Goal: Transaction & Acquisition: Purchase product/service

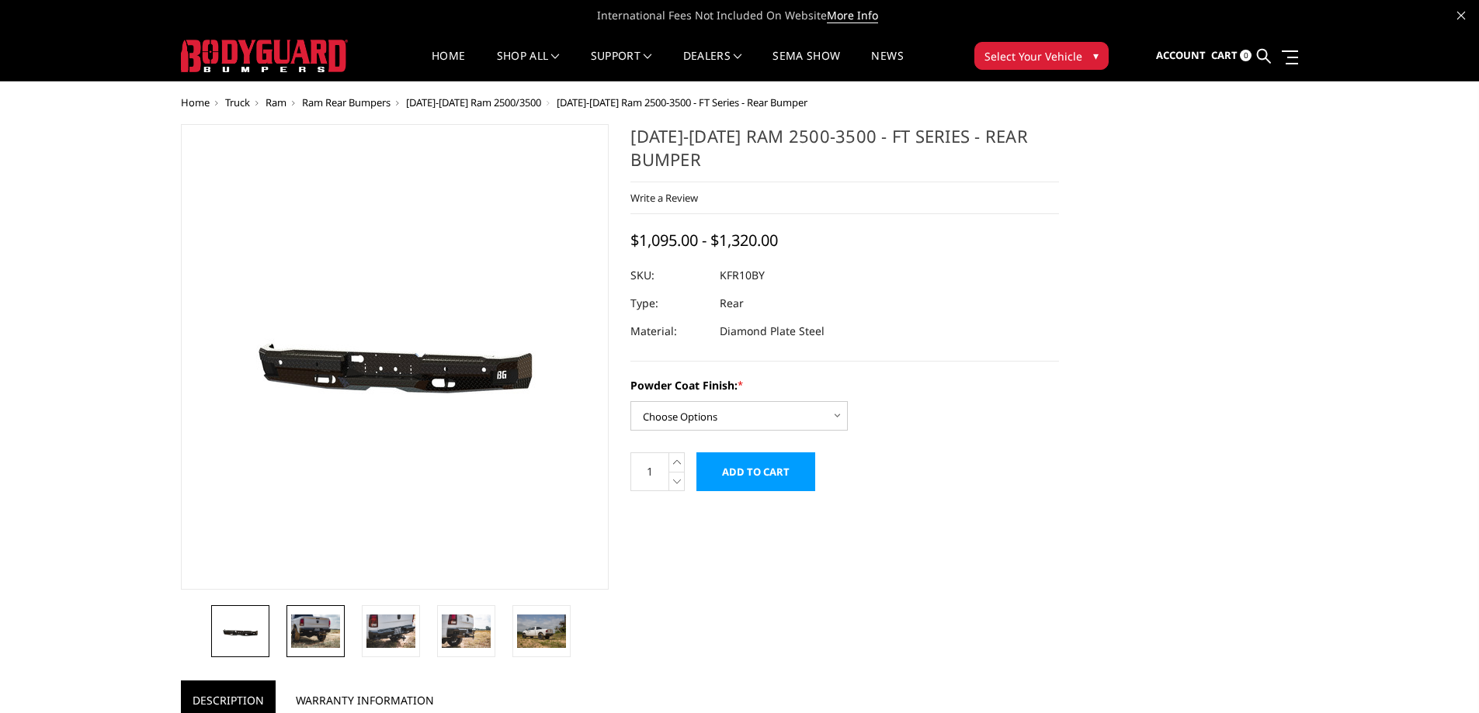
click at [321, 633] on img at bounding box center [315, 631] width 49 height 33
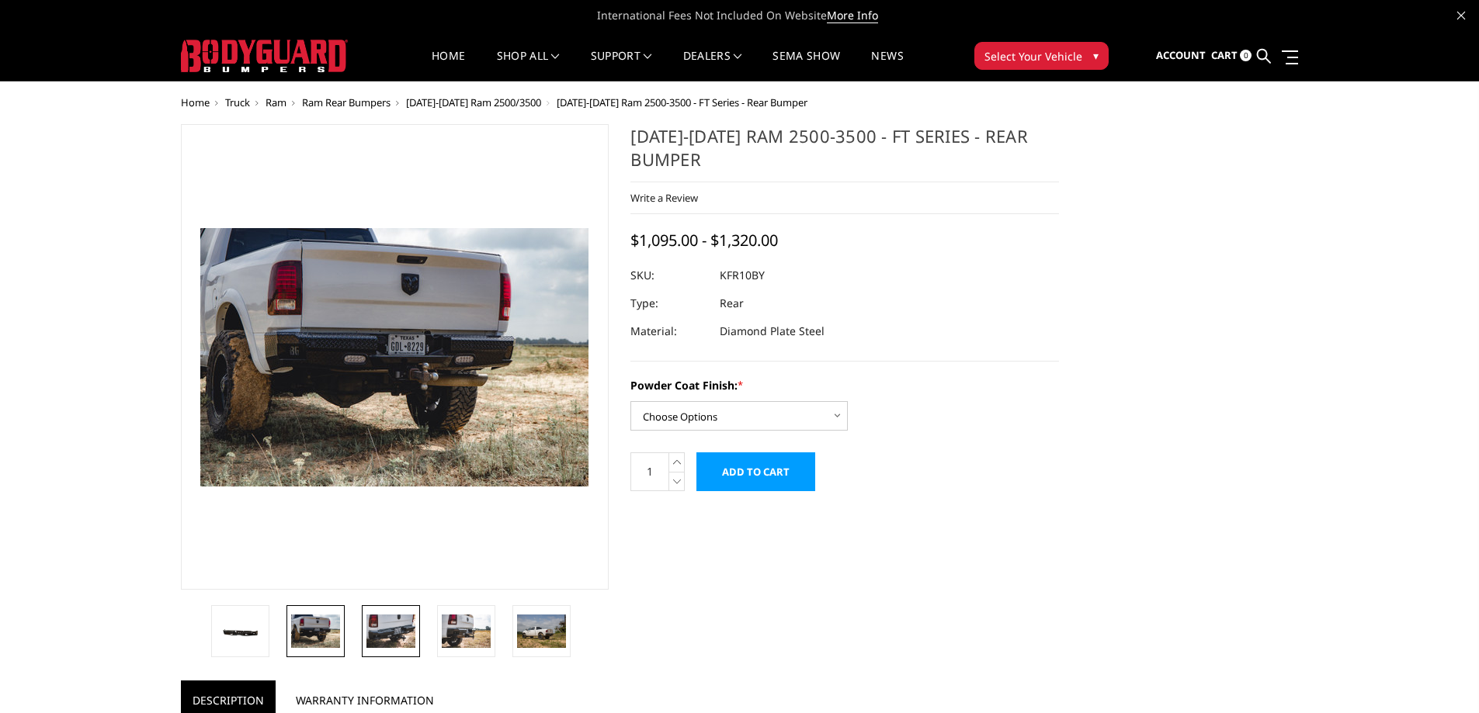
click at [380, 629] on img at bounding box center [390, 631] width 49 height 33
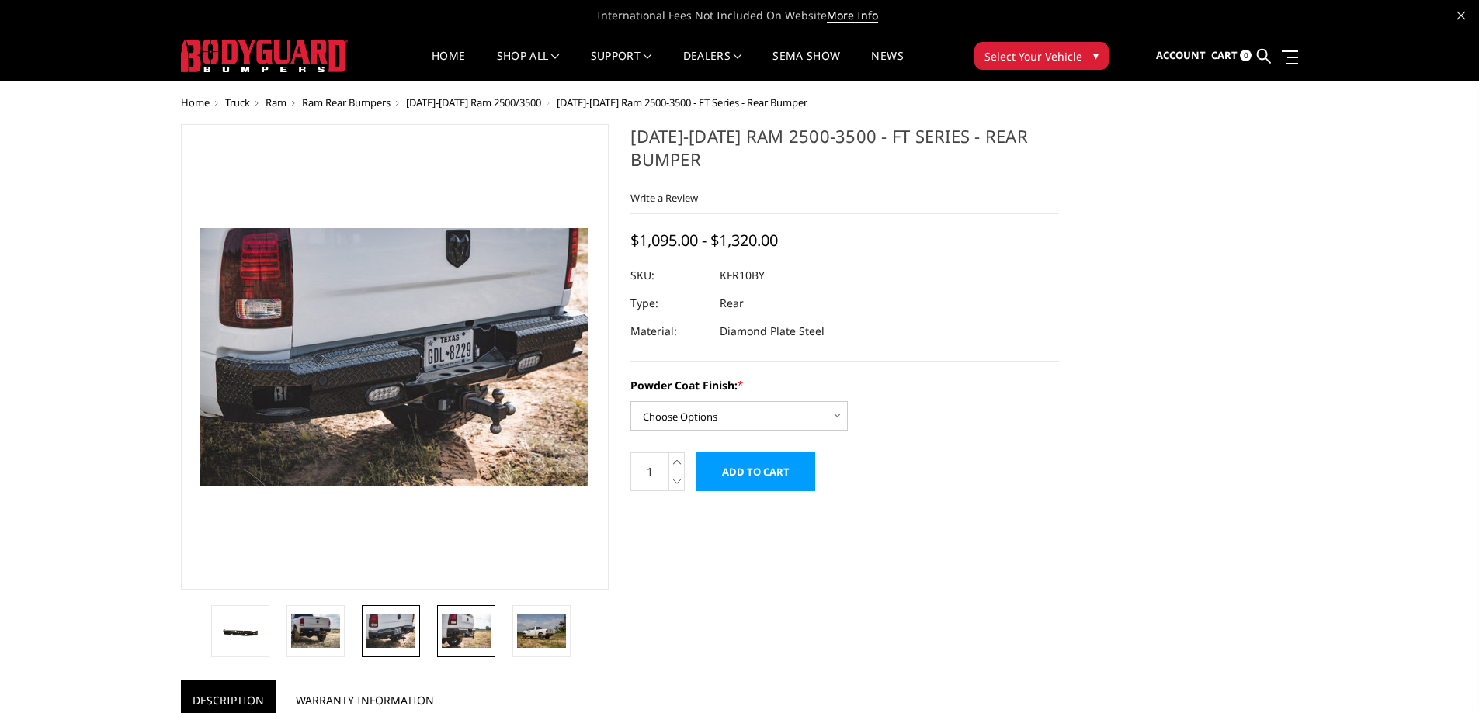
click at [448, 637] on img at bounding box center [466, 631] width 49 height 33
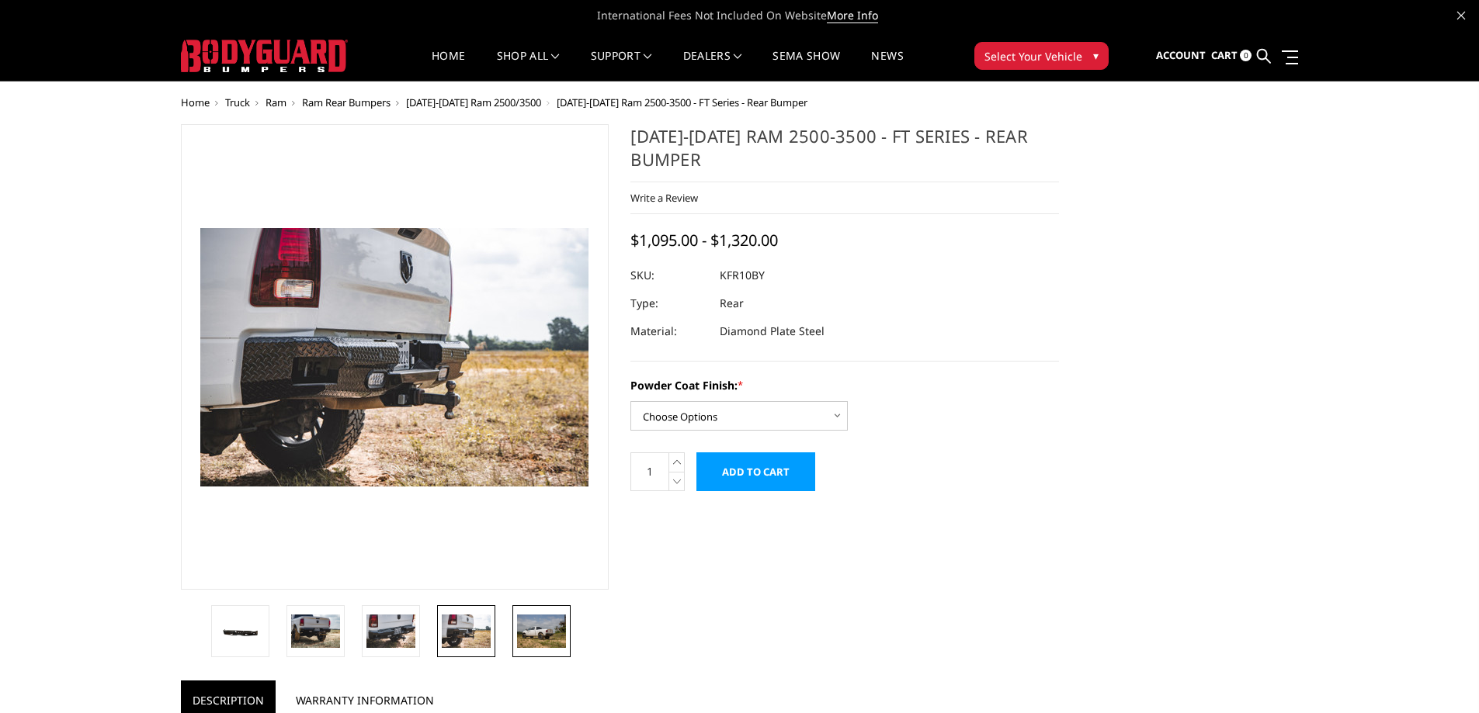
click at [532, 630] on img at bounding box center [541, 631] width 49 height 33
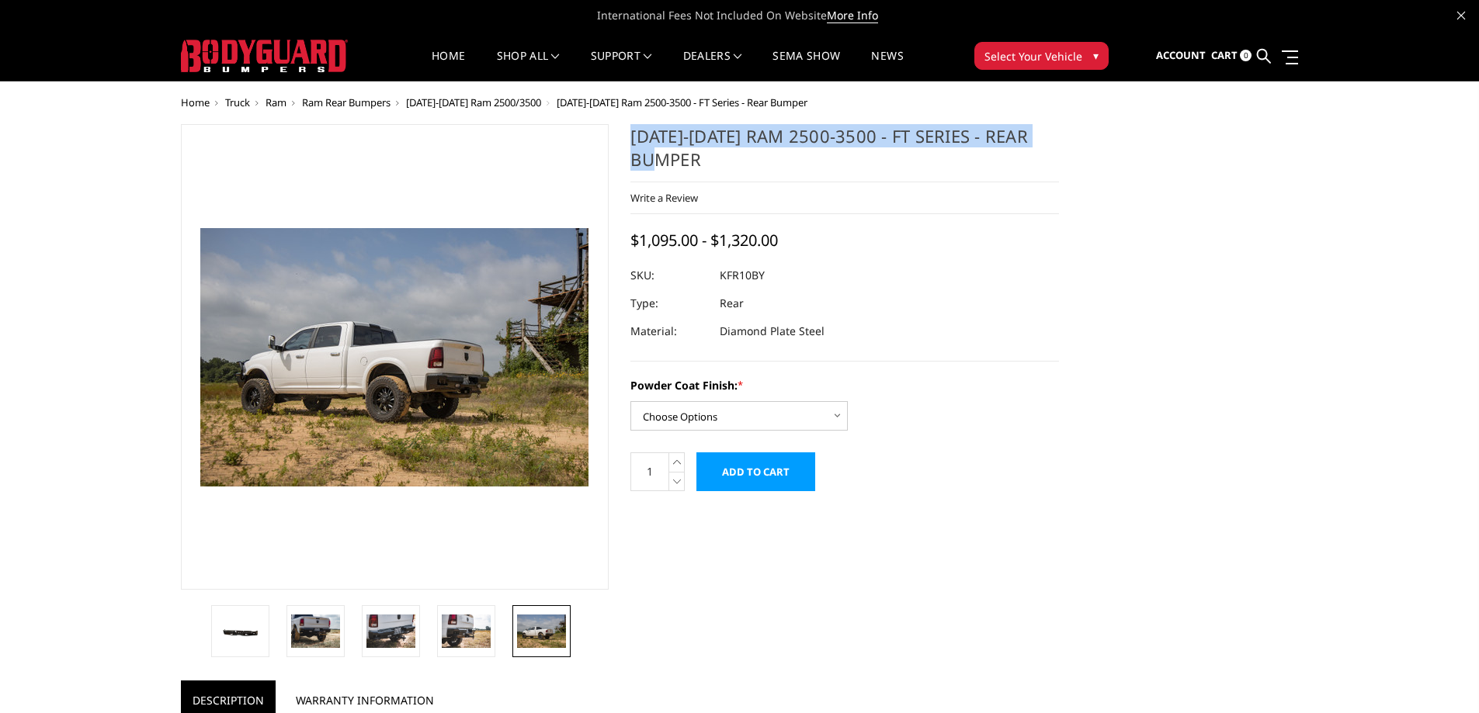
drag, startPoint x: 713, startPoint y: 160, endPoint x: 629, endPoint y: 143, distance: 85.6
click at [629, 143] on section "2010-2018 Ram 2500-3500 - FT Series - Rear Bumper Write a Review Write a Review…" at bounding box center [844, 315] width 450 height 383
copy h1 "[DATE]-[DATE] Ram 2500-3500 - FT Series - Rear Bumper"
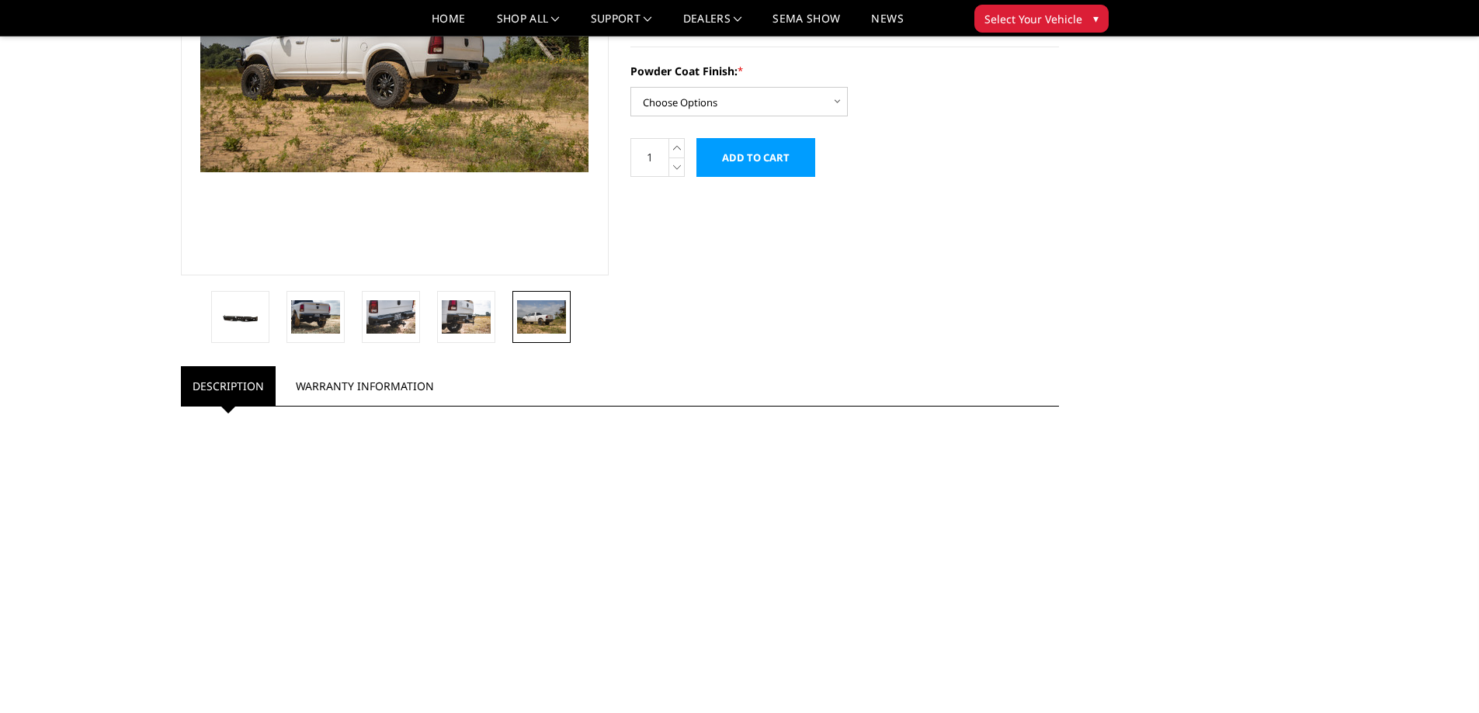
scroll to position [155, 0]
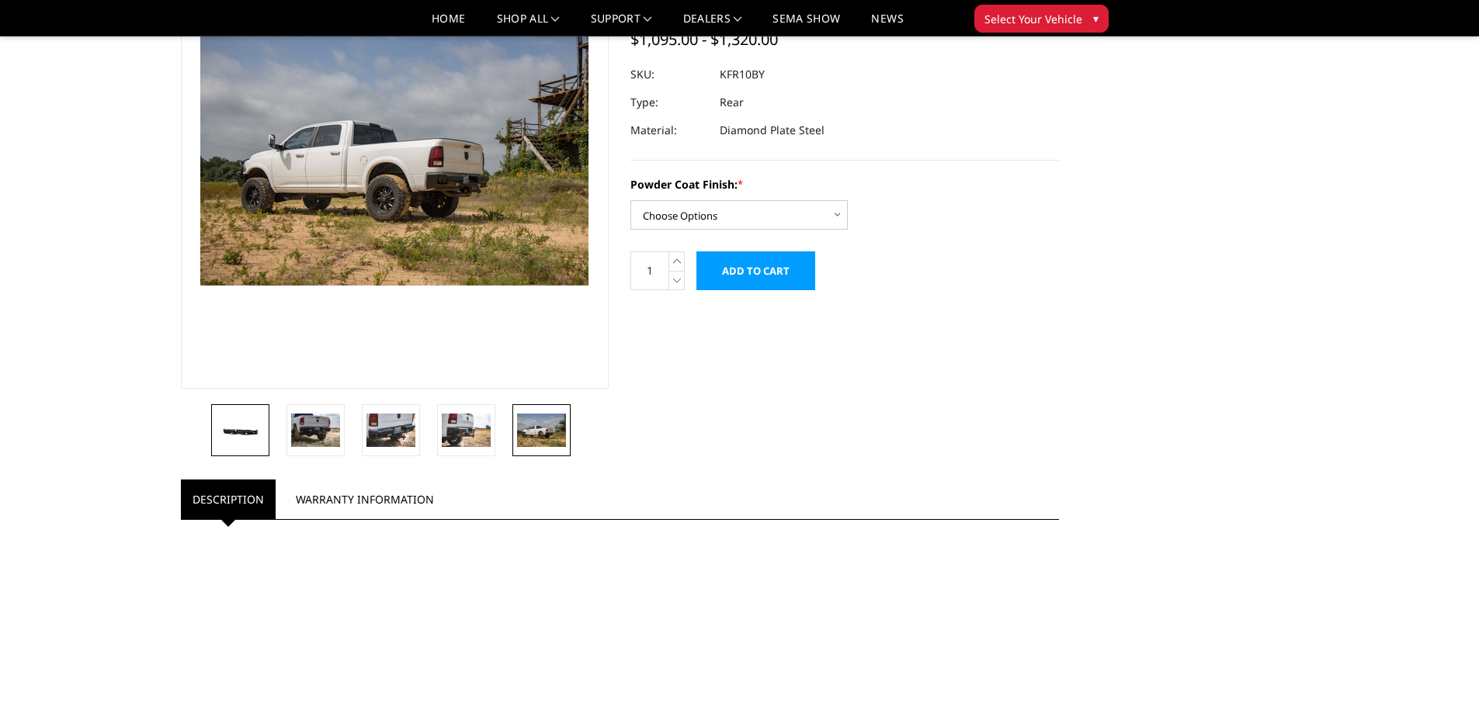
click at [246, 442] on link at bounding box center [240, 430] width 58 height 52
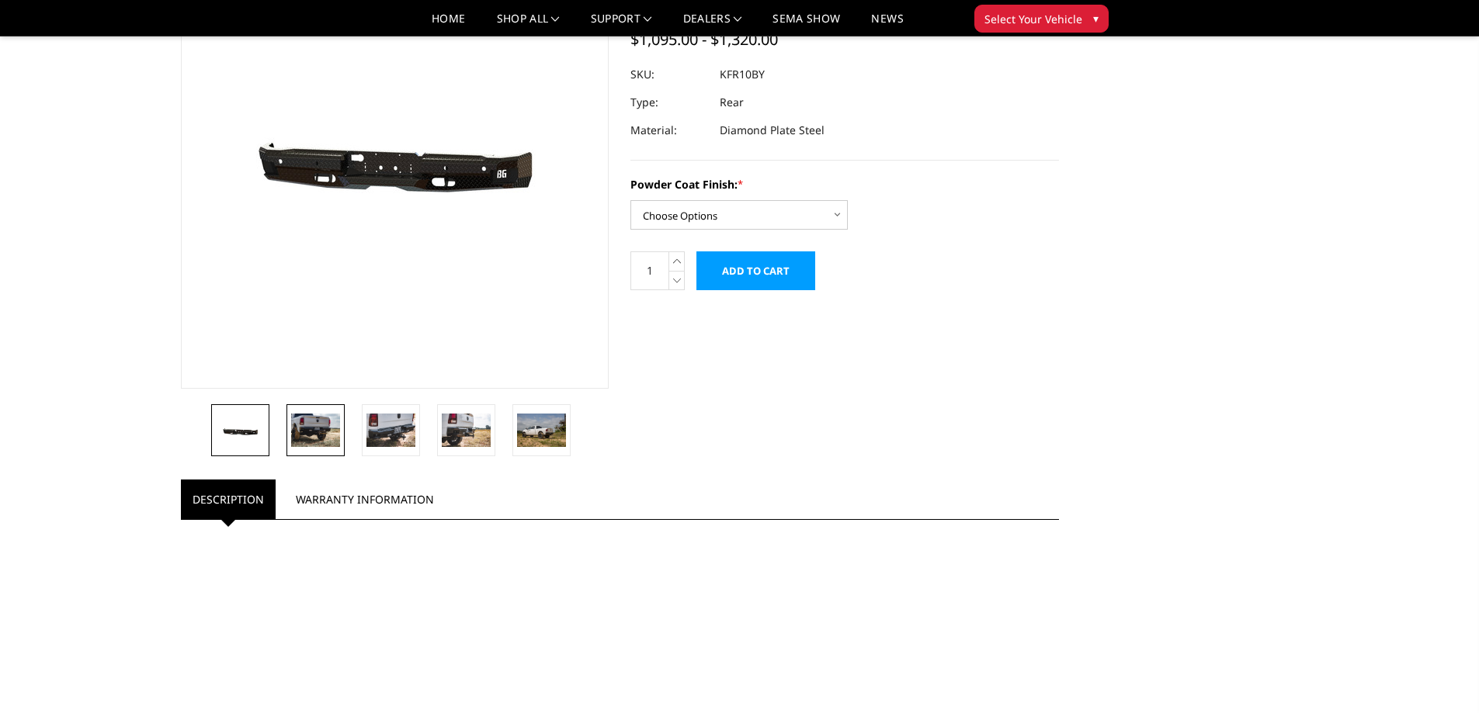
click at [306, 437] on img at bounding box center [315, 430] width 49 height 33
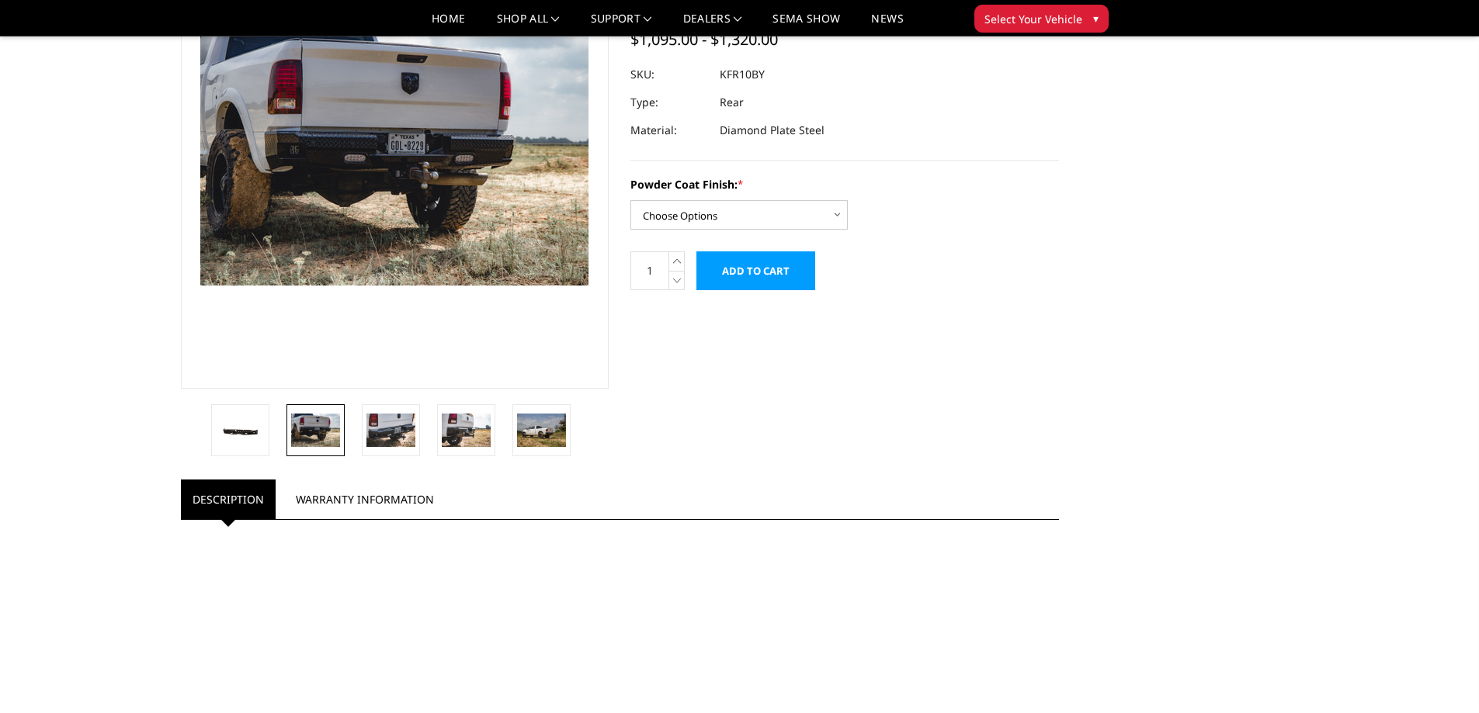
scroll to position [113, 0]
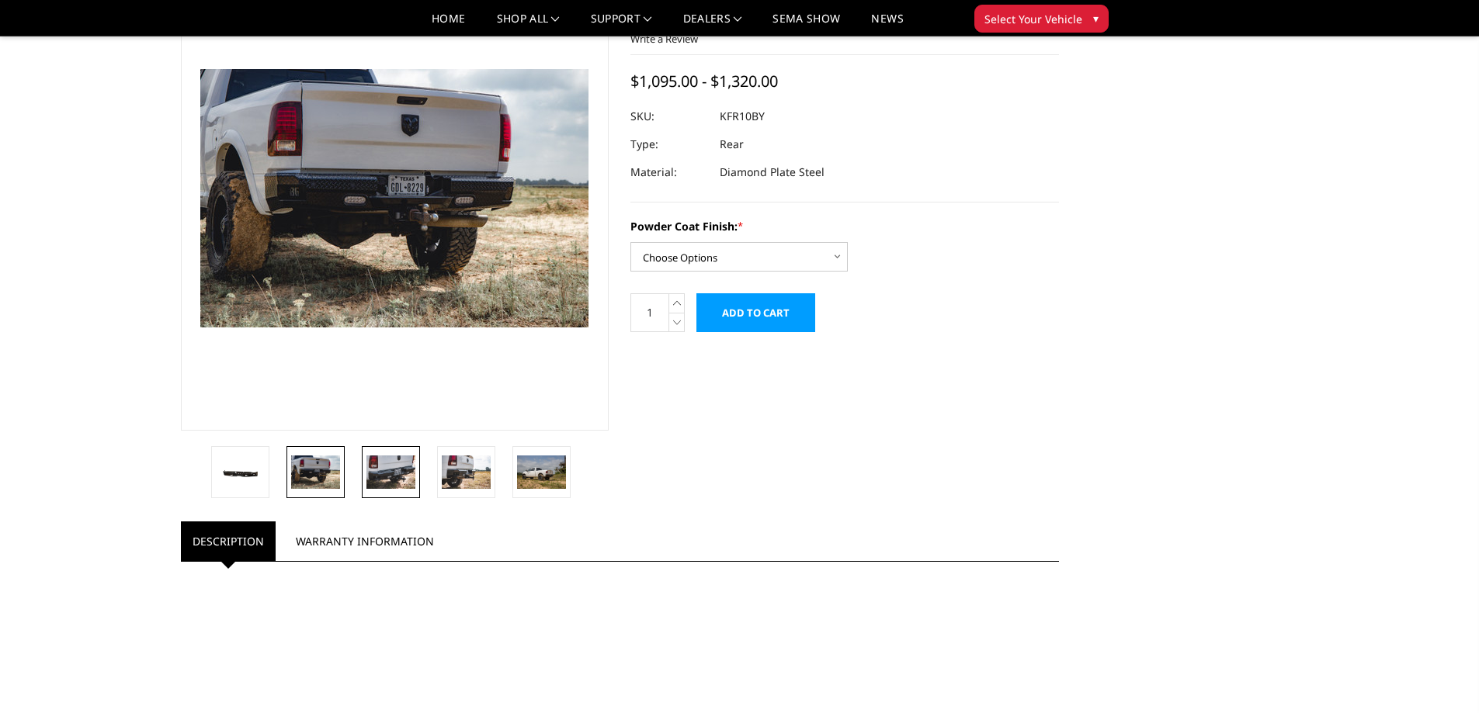
click at [391, 476] on img at bounding box center [390, 472] width 49 height 33
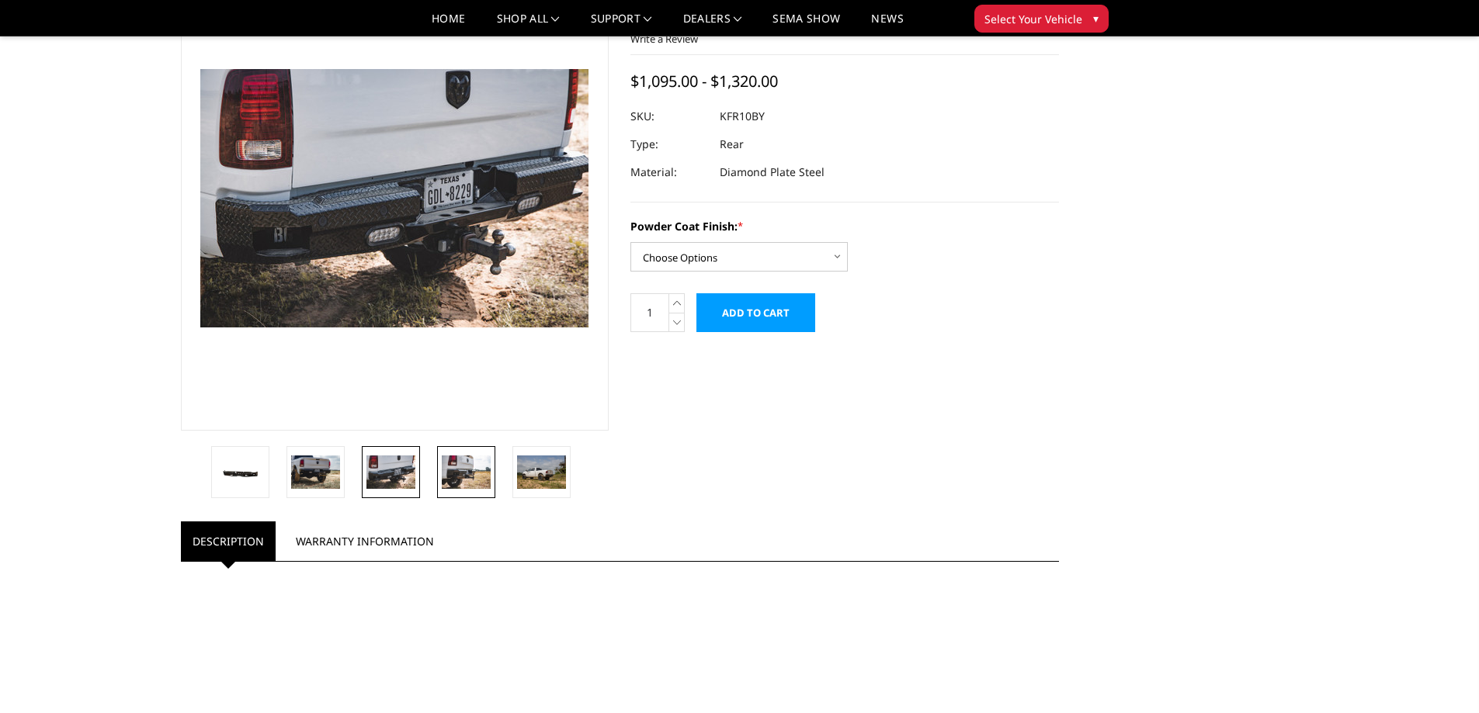
click at [481, 464] on img at bounding box center [466, 472] width 49 height 33
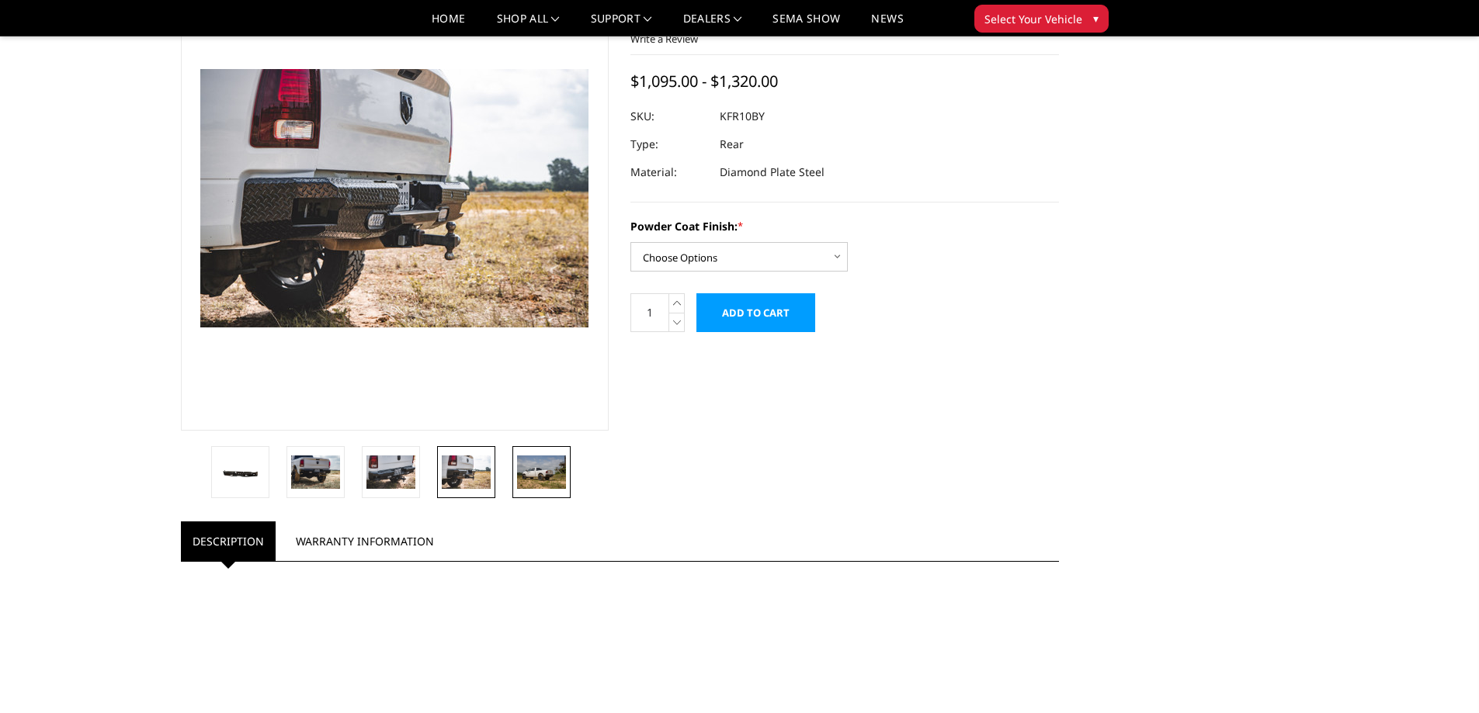
click at [531, 470] on img at bounding box center [541, 472] width 49 height 33
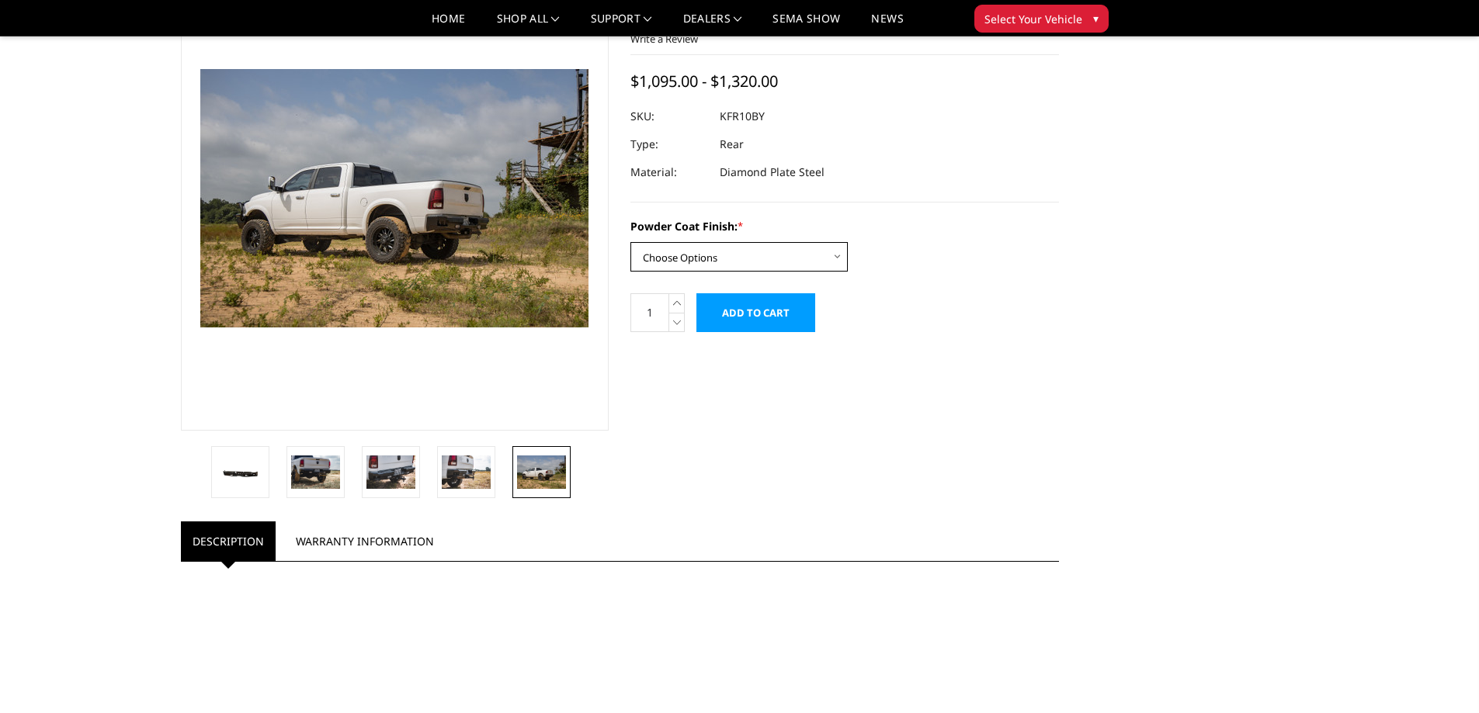
click at [822, 257] on select "Choose Options Bare Metal Gloss Black Powder Coat Textured Black Powder Coat" at bounding box center [738, 256] width 217 height 29
click at [630, 242] on select "Choose Options Bare Metal Gloss Black Powder Coat Textured Black Powder Coat" at bounding box center [738, 256] width 217 height 29
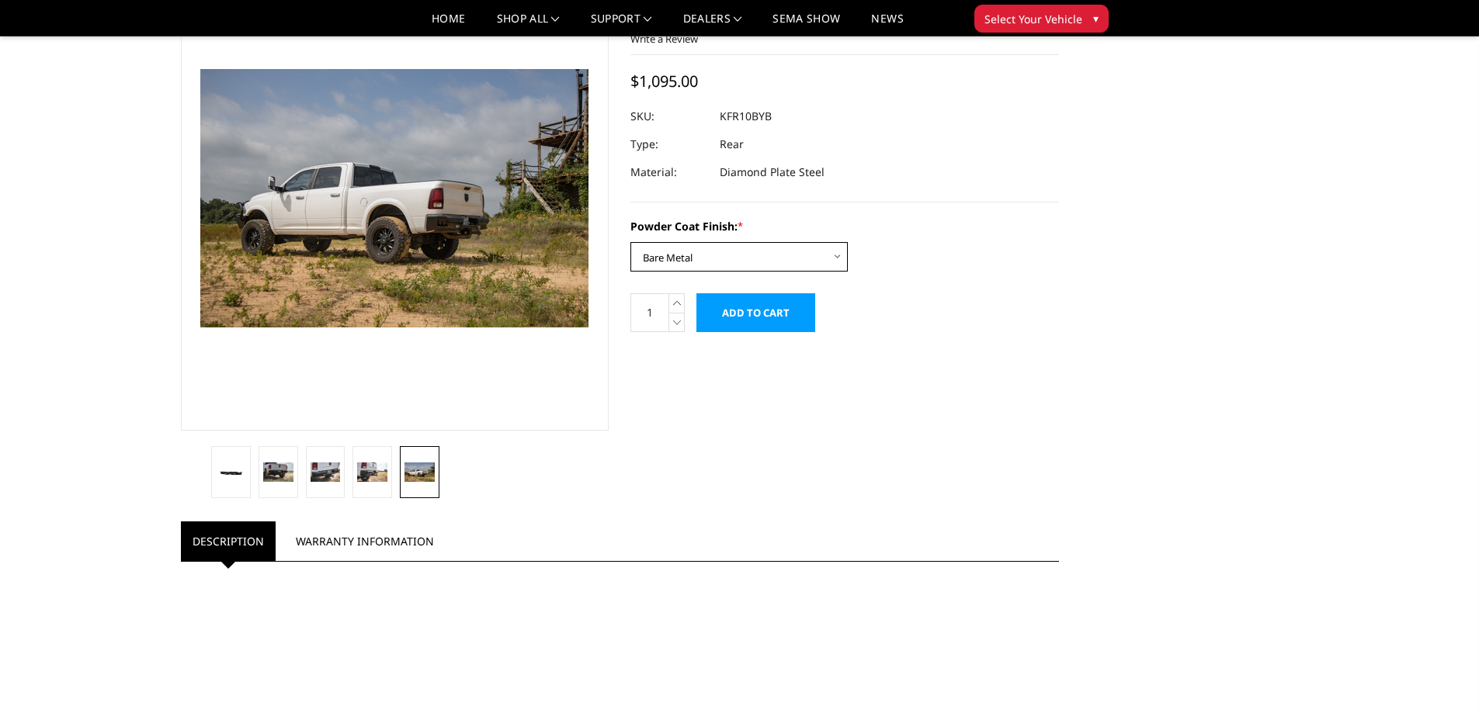
click at [740, 250] on select "Choose Options Bare Metal Gloss Black Powder Coat Textured Black Powder Coat" at bounding box center [738, 256] width 217 height 29
click at [630, 242] on select "Choose Options Bare Metal Gloss Black Powder Coat Textured Black Powder Coat" at bounding box center [738, 256] width 217 height 29
click at [744, 249] on select "Choose Options Bare Metal Gloss Black Powder Coat Textured Black Powder Coat" at bounding box center [738, 256] width 217 height 29
click at [630, 242] on select "Choose Options Bare Metal Gloss Black Powder Coat Textured Black Powder Coat" at bounding box center [738, 256] width 217 height 29
click at [743, 265] on select "Choose Options Bare Metal Gloss Black Powder Coat Textured Black Powder Coat" at bounding box center [738, 256] width 217 height 29
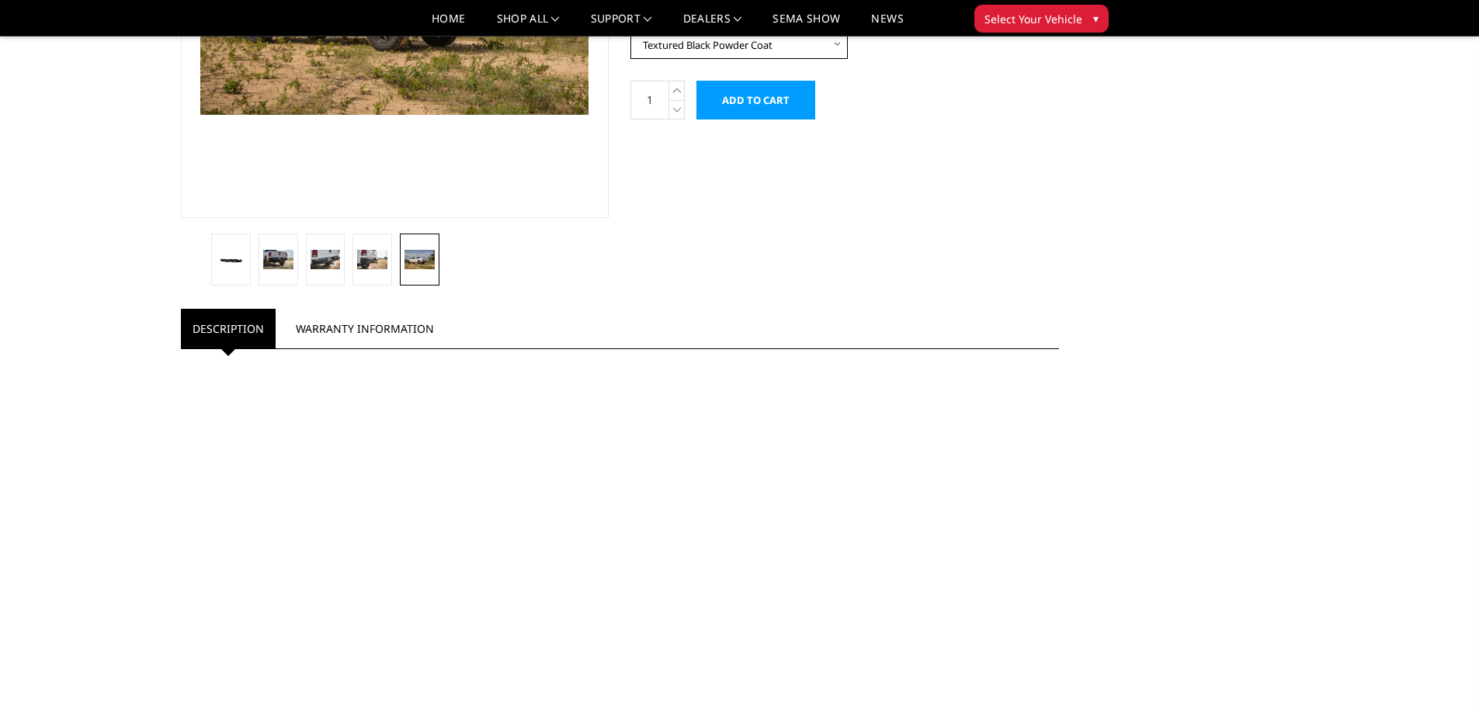
scroll to position [388, 0]
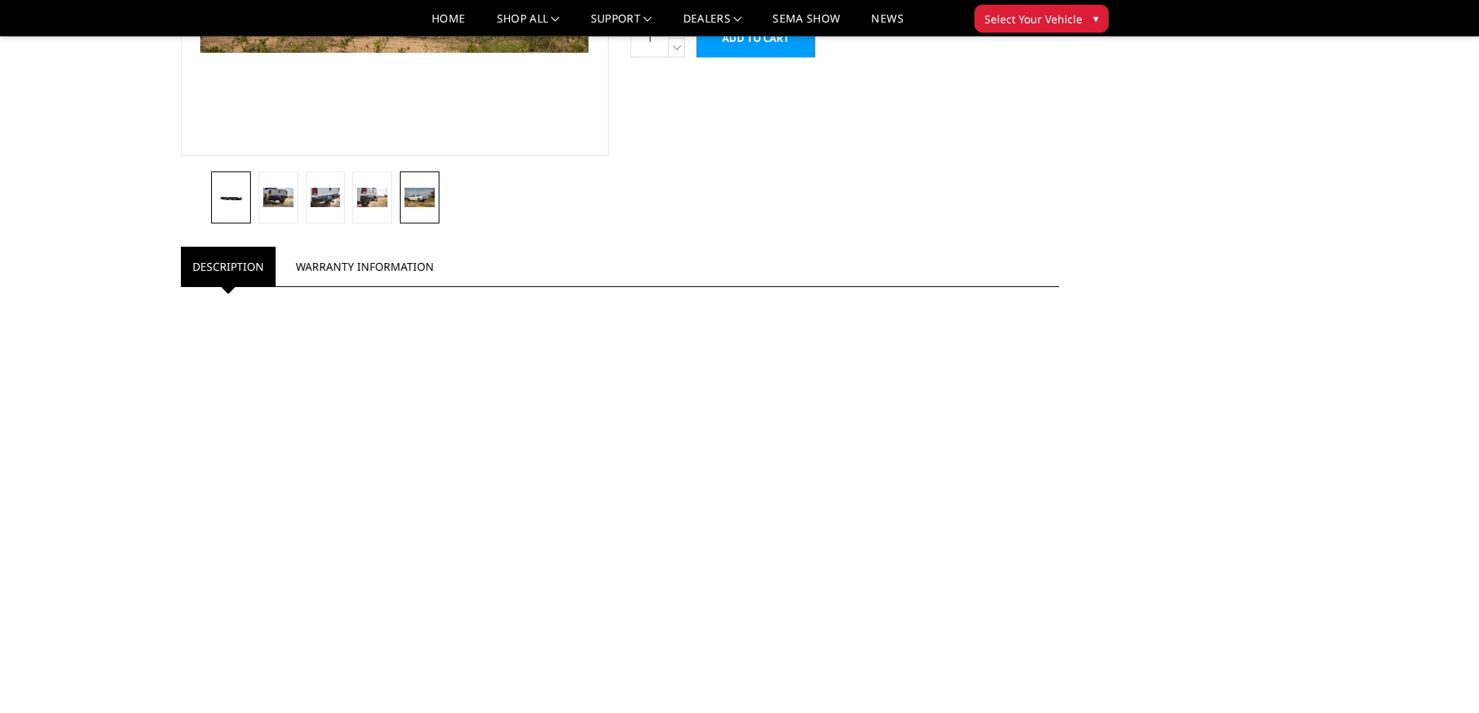
click at [224, 204] on img at bounding box center [231, 197] width 30 height 13
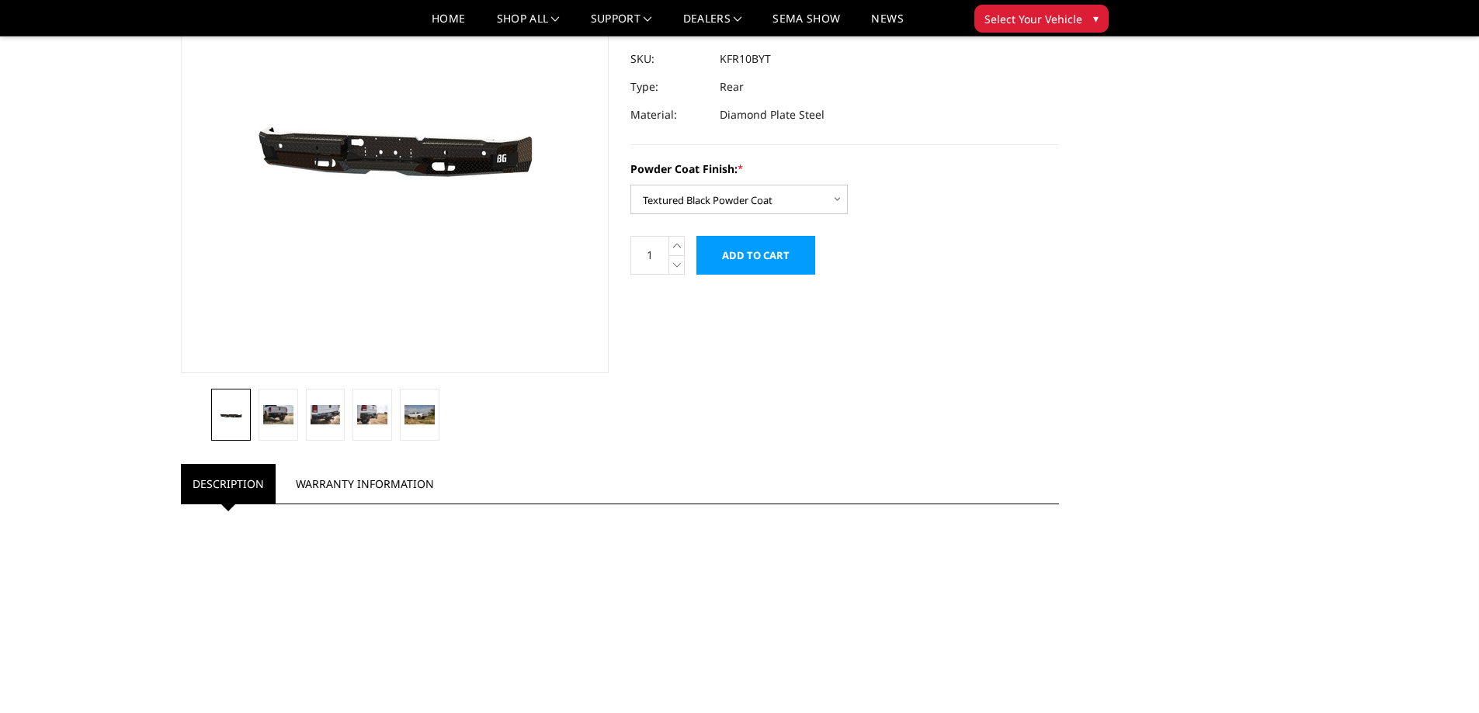
scroll to position [155, 0]
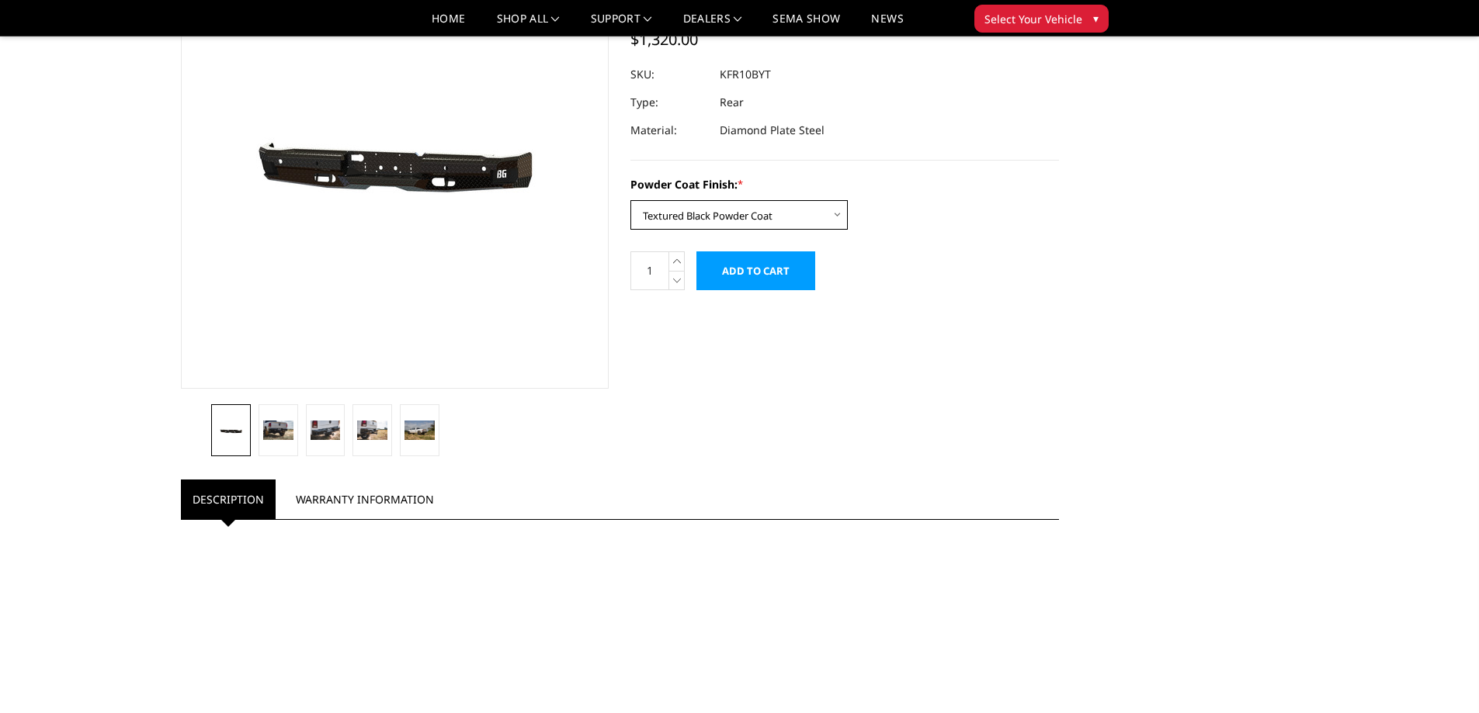
click at [690, 213] on select "Choose Options Bare Metal Gloss Black Powder Coat Textured Black Powder Coat" at bounding box center [738, 214] width 217 height 29
click at [630, 200] on select "Choose Options Bare Metal Gloss Black Powder Coat Textured Black Powder Coat" at bounding box center [738, 214] width 217 height 29
click at [683, 219] on select "Choose Options Bare Metal Gloss Black Powder Coat Textured Black Powder Coat" at bounding box center [738, 214] width 217 height 29
click at [630, 200] on select "Choose Options Bare Metal Gloss Black Powder Coat Textured Black Powder Coat" at bounding box center [738, 214] width 217 height 29
click at [696, 198] on div "Powder Coat Finish: * Choose Options Bare Metal Gloss Black Powder Coat Texture…" at bounding box center [844, 203] width 429 height 54
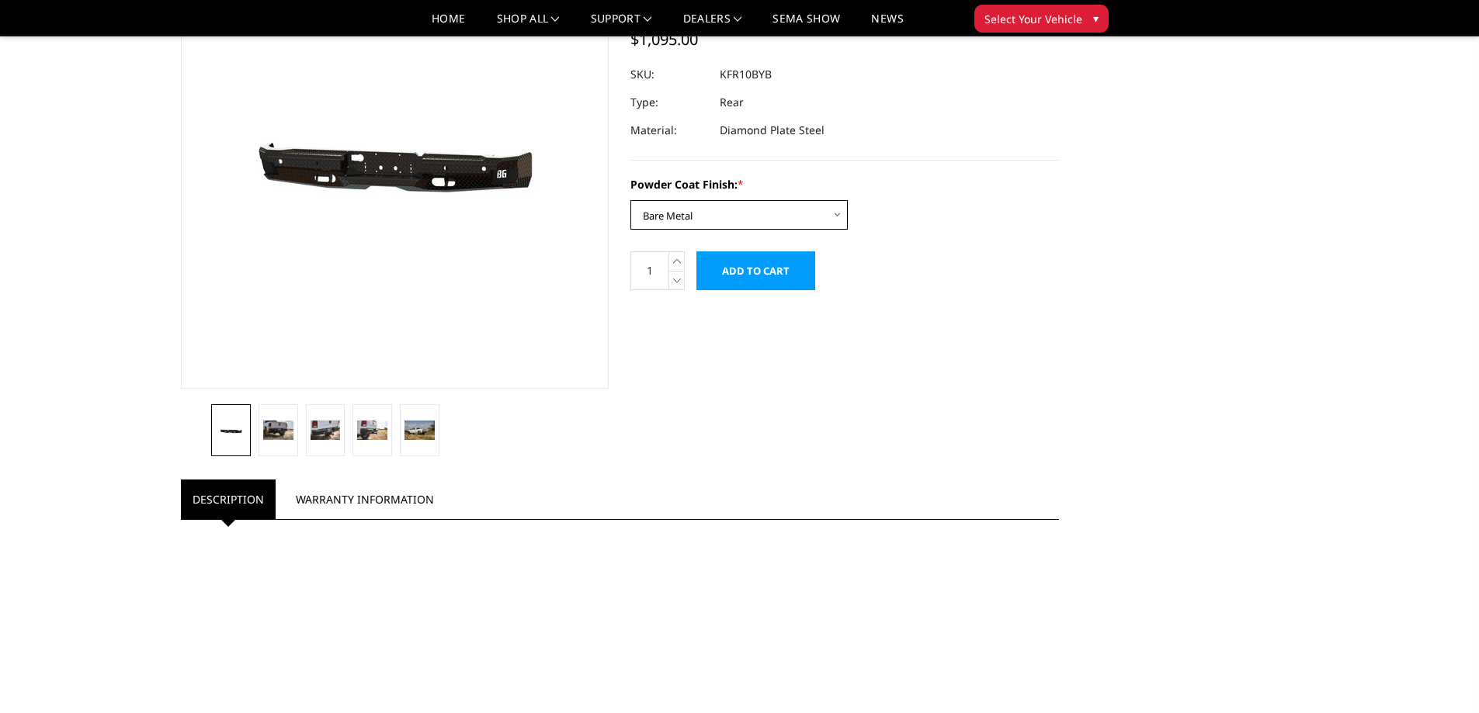
click at [696, 207] on select "Choose Options Bare Metal Gloss Black Powder Coat Textured Black Powder Coat" at bounding box center [738, 214] width 217 height 29
select select "3412"
click at [630, 200] on select "Choose Options Bare Metal Gloss Black Powder Coat Textured Black Powder Coat" at bounding box center [738, 214] width 217 height 29
click at [243, 502] on link "Description" at bounding box center [228, 500] width 95 height 40
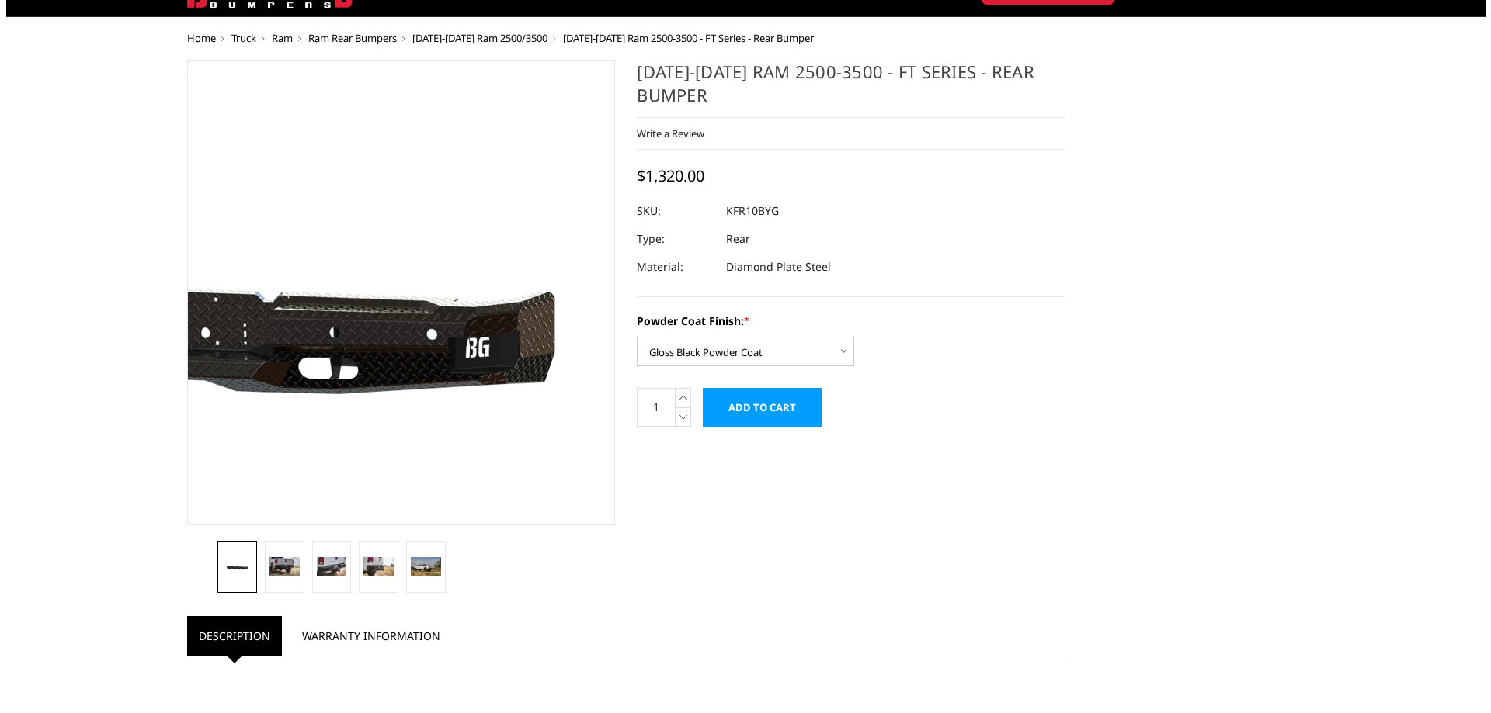
scroll to position [0, 0]
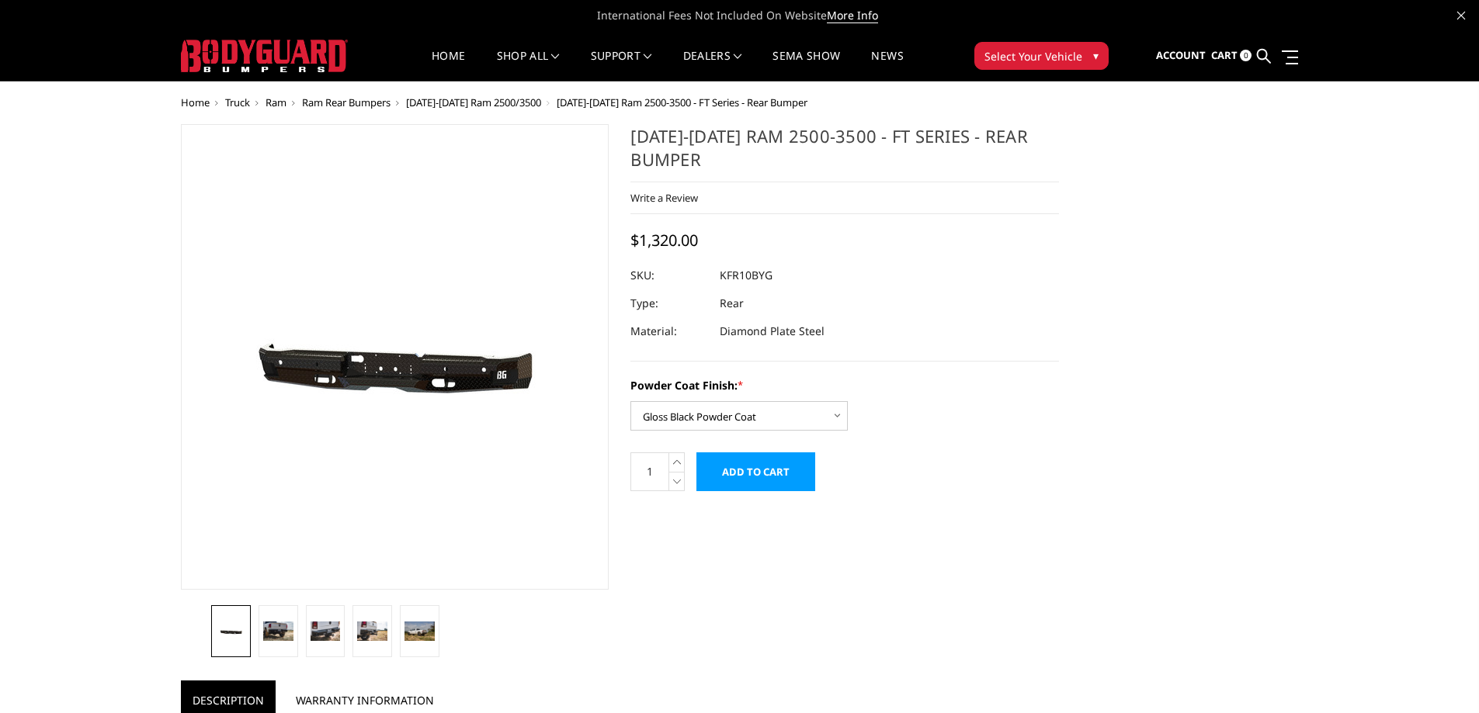
click at [748, 477] on input "Add to Cart" at bounding box center [755, 472] width 119 height 39
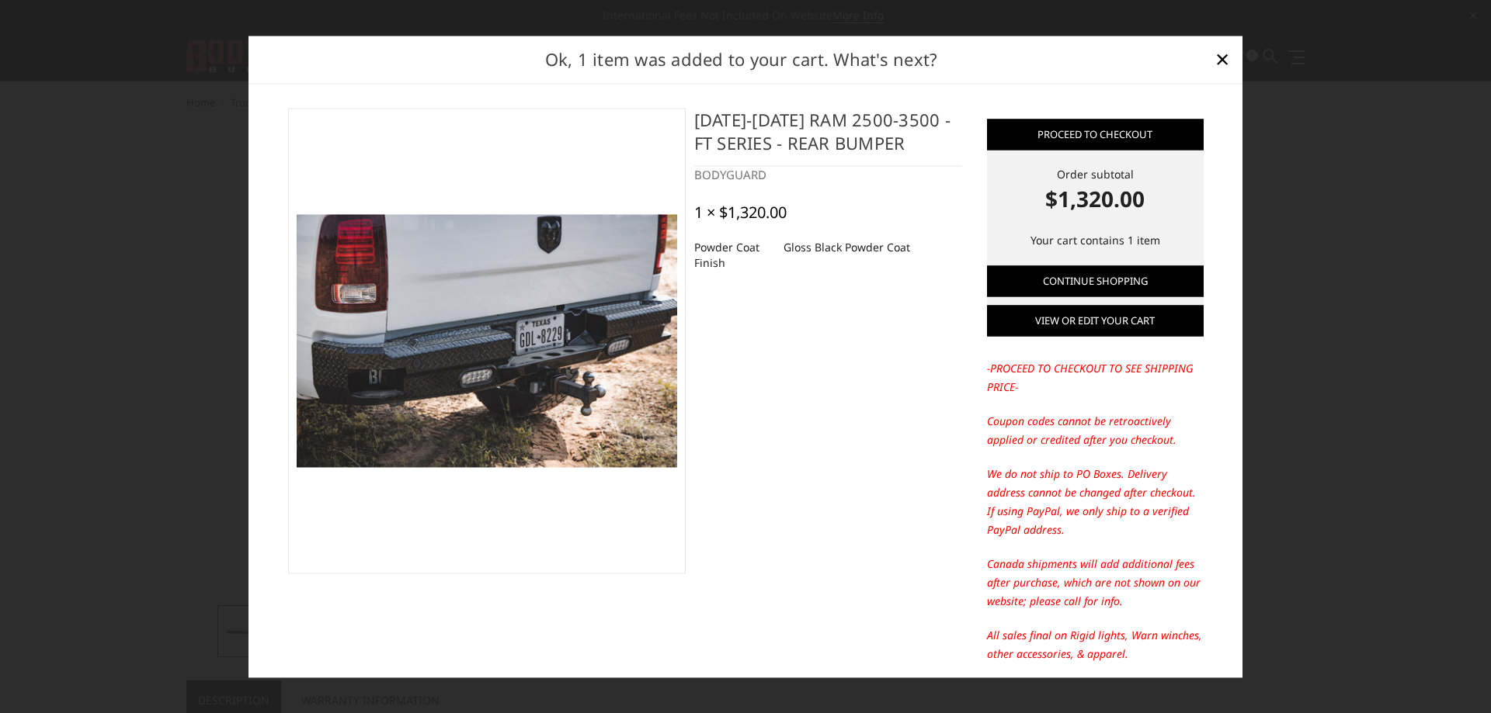
click at [1050, 331] on link "View or edit your cart" at bounding box center [1095, 320] width 217 height 31
